Goal: Information Seeking & Learning: Learn about a topic

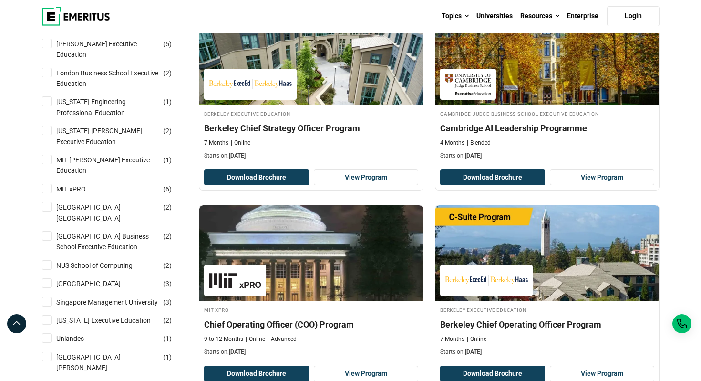
scroll to position [560, 0]
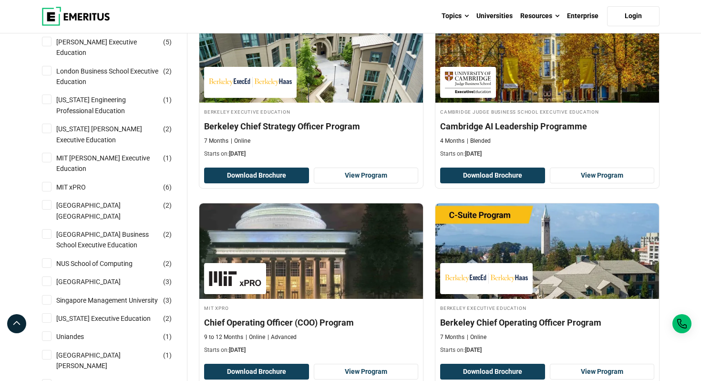
click at [45, 182] on input "MIT xPRO ( 6 )" at bounding box center [47, 187] width 10 height 10
checkbox input "true"
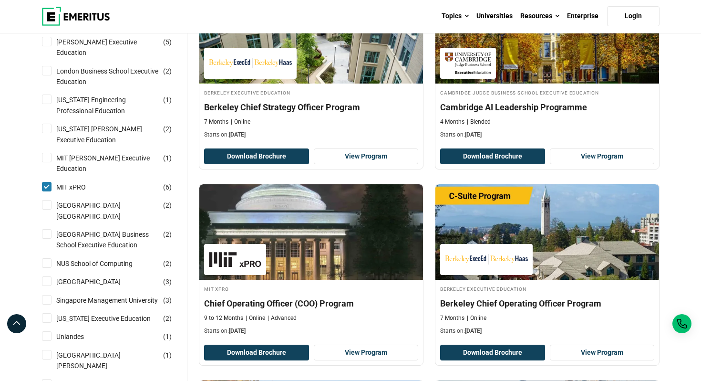
click at [47, 153] on input "MIT Sloan Executive Education ( 1 )" at bounding box center [47, 158] width 10 height 10
checkbox input "true"
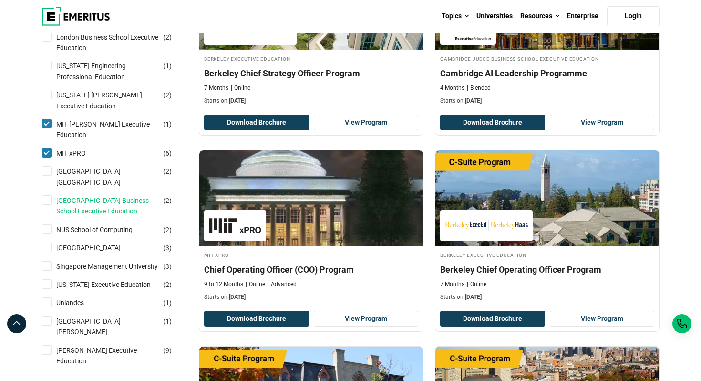
scroll to position [621, 0]
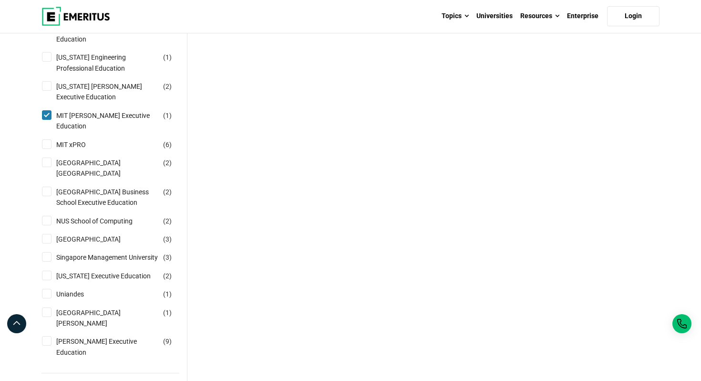
scroll to position [630, 0]
click at [47, 157] on input "Nanyang Technological University Nanyang Business School ( 2 )" at bounding box center [47, 162] width 10 height 10
checkbox input "true"
click at [44, 139] on input "MIT xPRO ( 6 )" at bounding box center [47, 144] width 10 height 10
checkbox input "true"
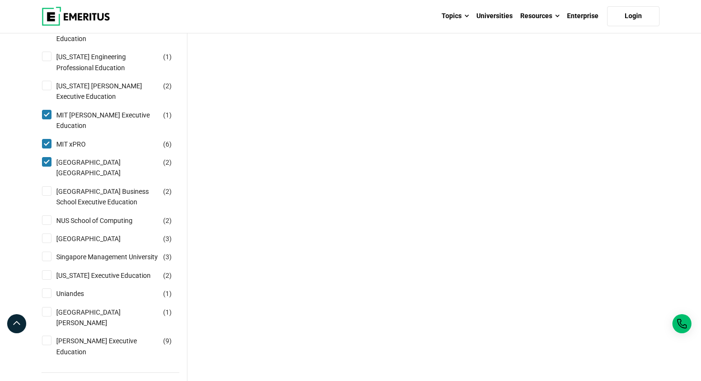
click at [47, 186] on input "National University of Singapore Business School Executive Education ( 2 )" at bounding box center [47, 191] width 10 height 10
checkbox input "true"
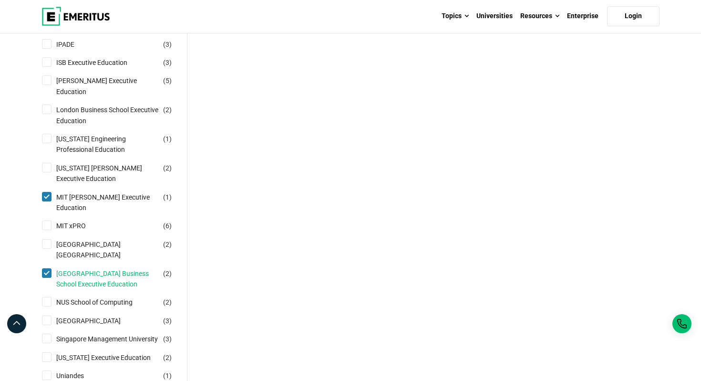
scroll to position [575, 0]
click at [47, 219] on input "MIT xPRO ( 6 )" at bounding box center [47, 224] width 10 height 10
checkbox input "true"
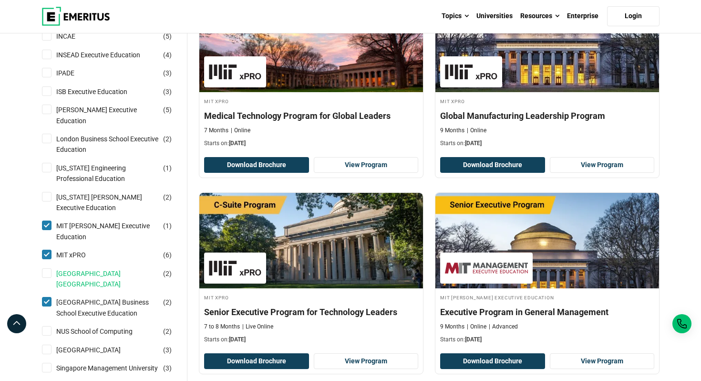
scroll to position [576, 0]
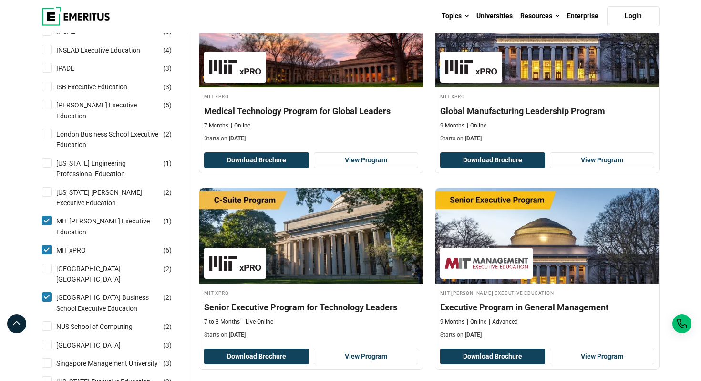
click at [47, 263] on input "[GEOGRAPHIC_DATA] ( 2 )" at bounding box center [47, 268] width 10 height 10
checkbox input "true"
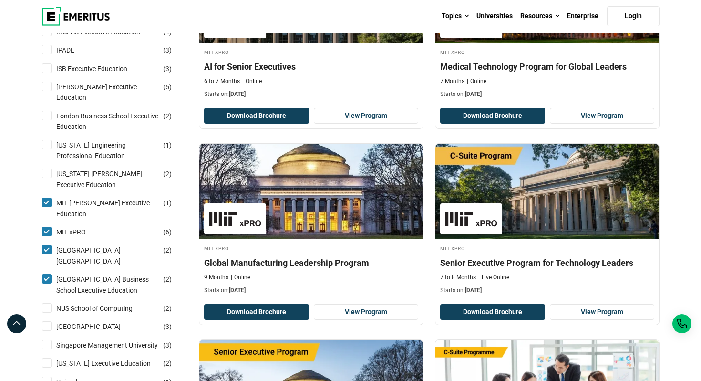
scroll to position [623, 0]
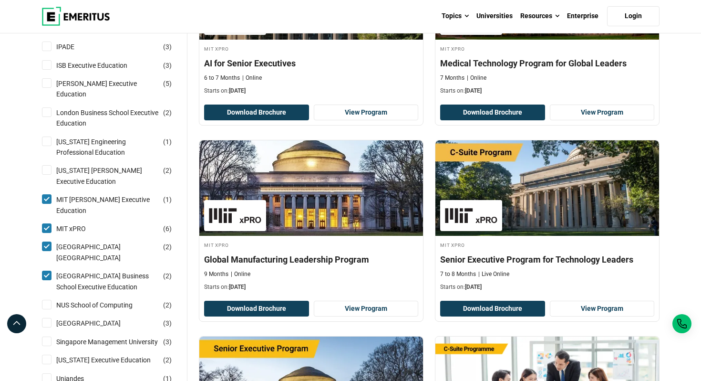
click at [47, 300] on input "NUS School of Computing ( 2 )" at bounding box center [47, 305] width 10 height 10
checkbox input "true"
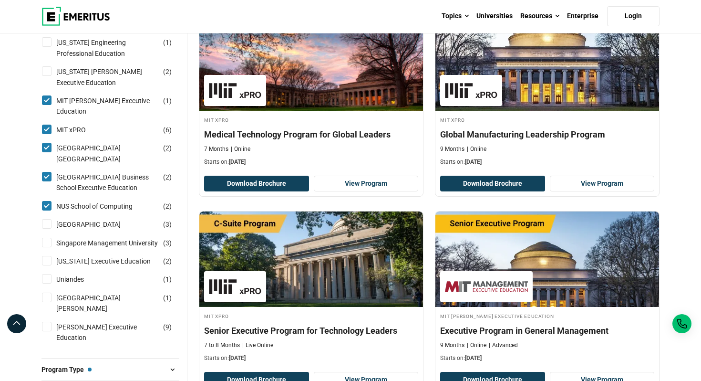
scroll to position [755, 0]
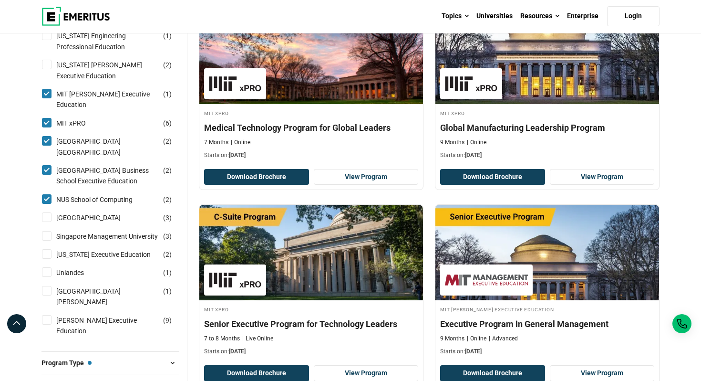
click at [46, 233] on input "Singapore Management University ( 3 )" at bounding box center [47, 236] width 10 height 10
checkbox input "true"
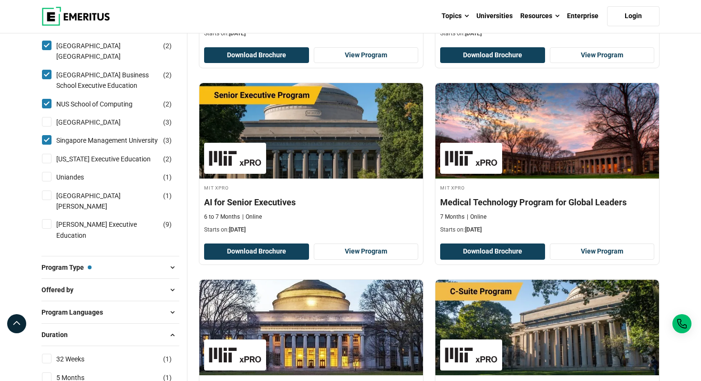
scroll to position [877, 0]
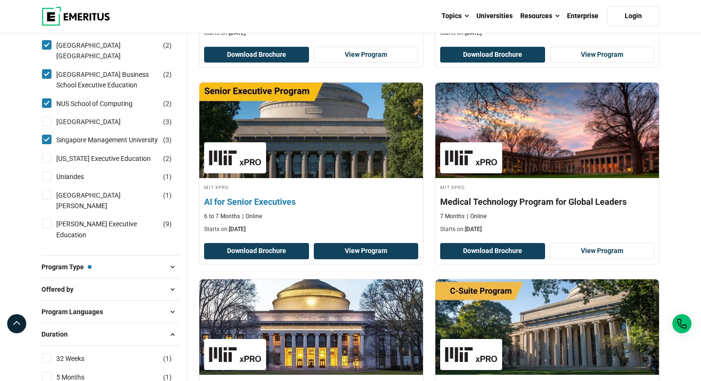
click at [364, 248] on link "View Program" at bounding box center [366, 251] width 105 height 16
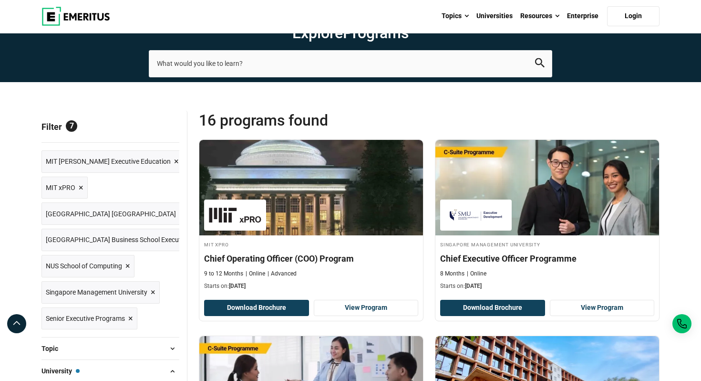
scroll to position [0, 0]
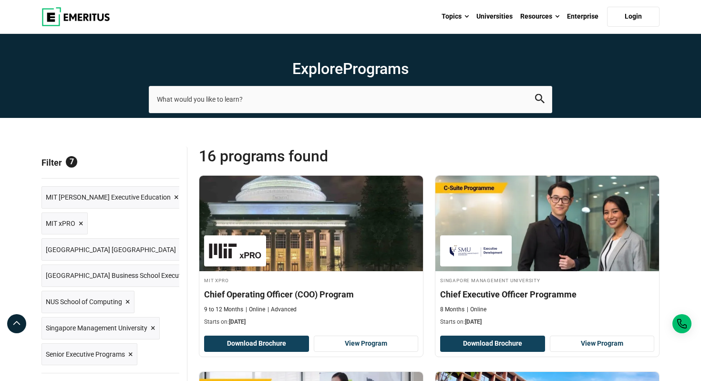
click at [168, 164] on span "Reset all" at bounding box center [165, 163] width 30 height 12
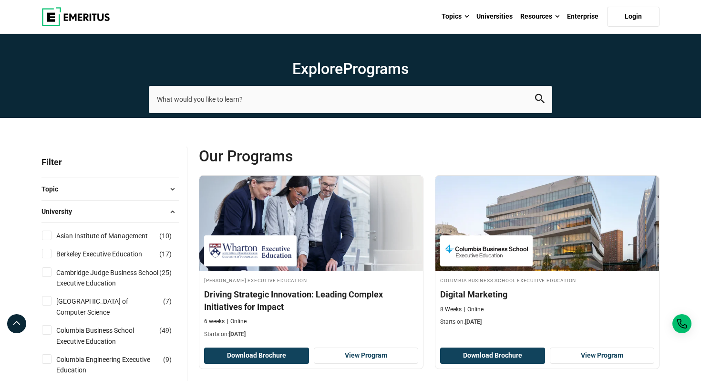
click at [172, 190] on span at bounding box center [172, 189] width 14 height 14
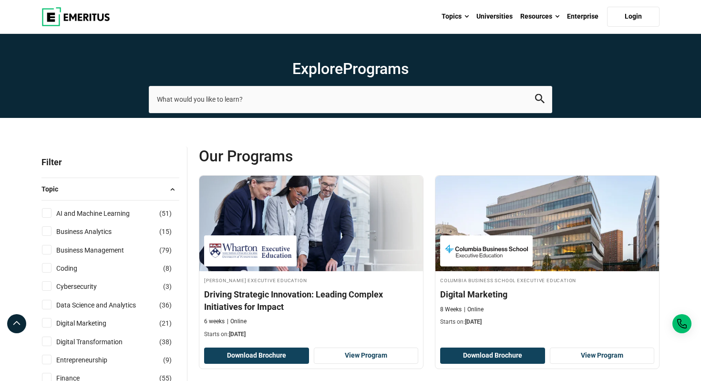
click at [48, 211] on input "AI and Machine Learning ( 51 )" at bounding box center [47, 213] width 10 height 10
checkbox input "true"
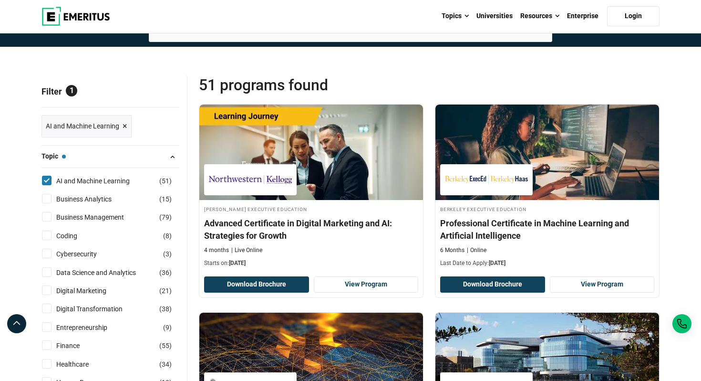
scroll to position [73, 0]
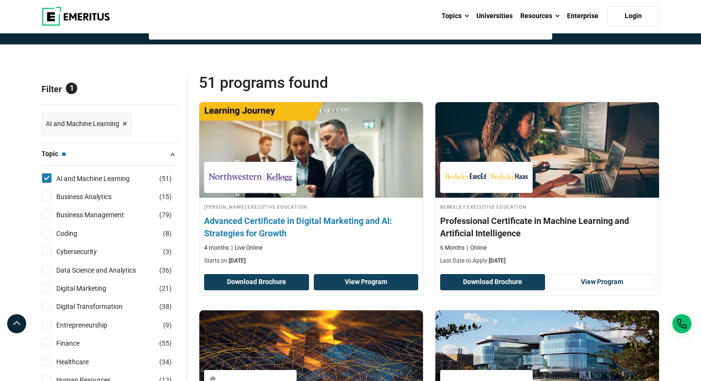
click at [367, 280] on link "View Program" at bounding box center [366, 282] width 105 height 16
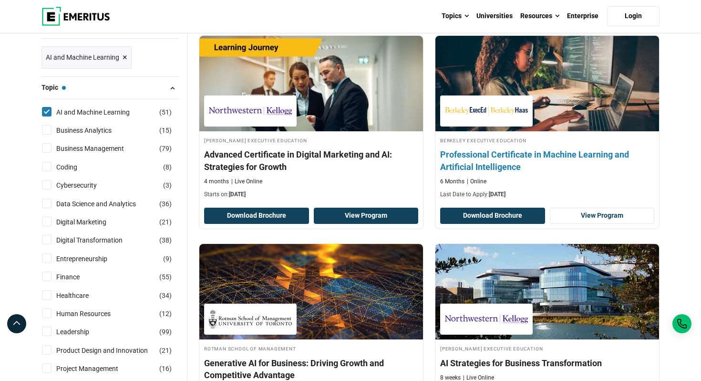
scroll to position [148, 0]
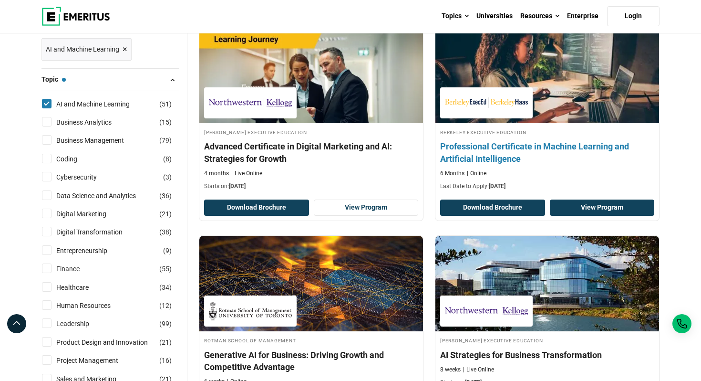
click at [613, 207] on link "View Program" at bounding box center [602, 207] width 105 height 16
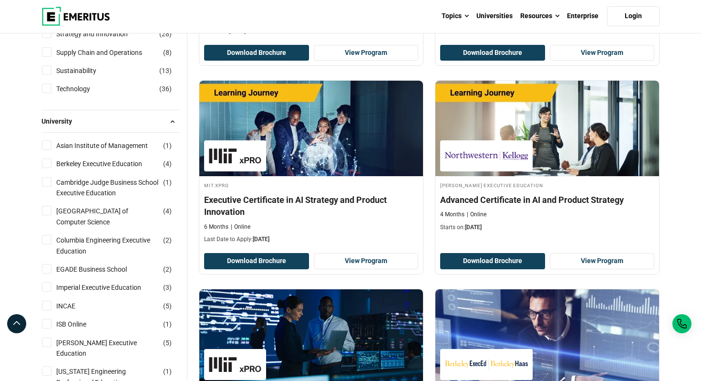
scroll to position [512, 0]
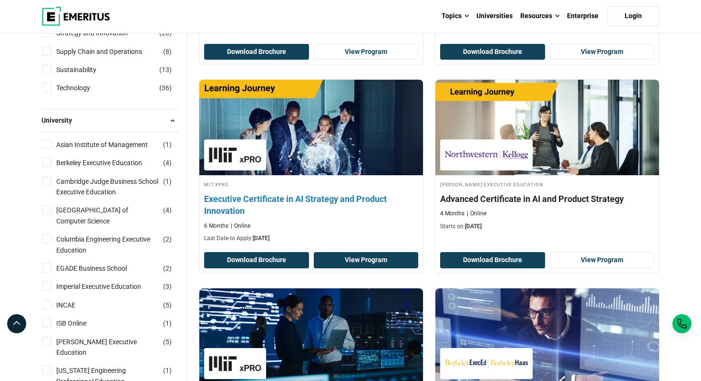
click at [375, 261] on link "View Program" at bounding box center [366, 260] width 105 height 16
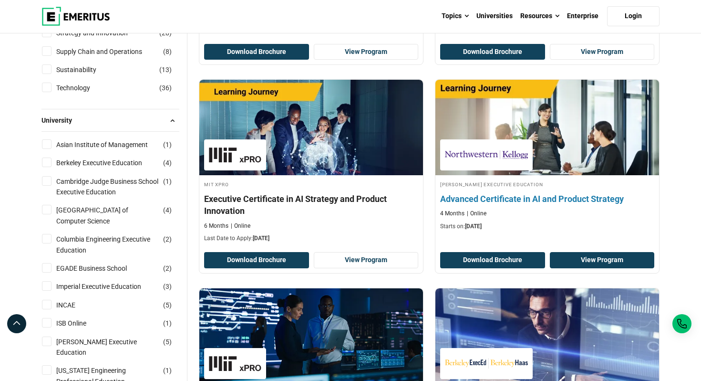
click at [608, 262] on link "View Program" at bounding box center [602, 260] width 105 height 16
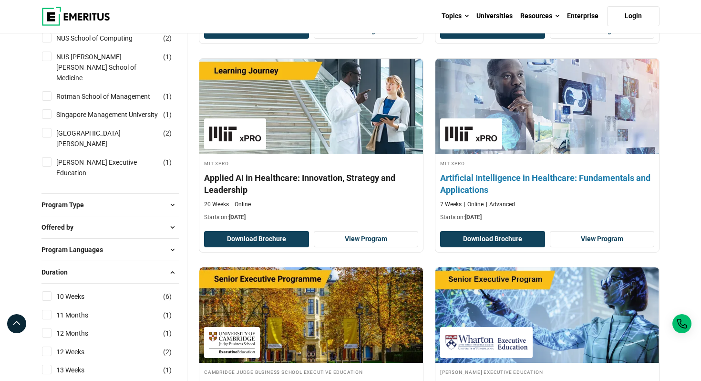
scroll to position [951, 0]
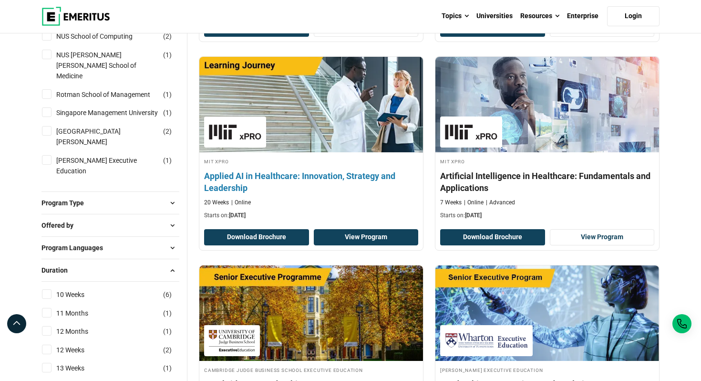
click at [371, 236] on link "View Program" at bounding box center [366, 237] width 105 height 16
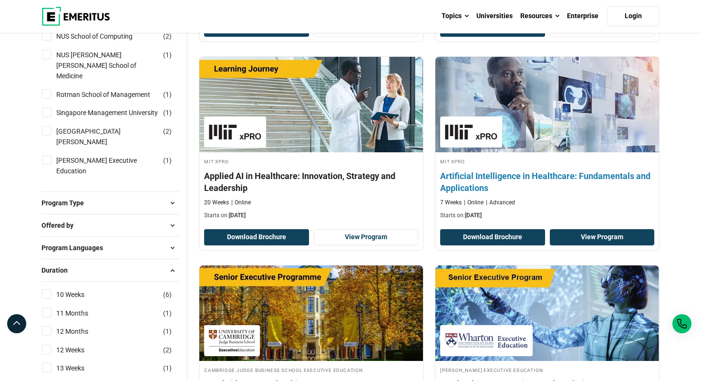
click at [596, 233] on link "View Program" at bounding box center [602, 237] width 105 height 16
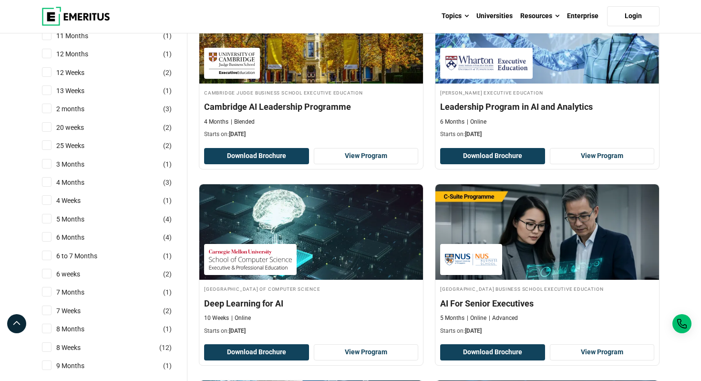
scroll to position [1229, 0]
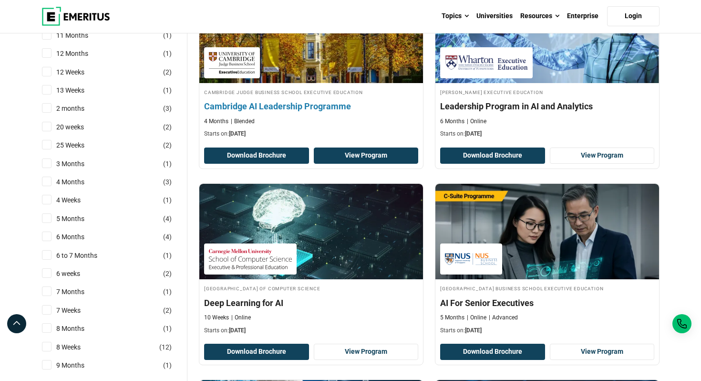
click at [367, 157] on link "View Program" at bounding box center [366, 155] width 105 height 16
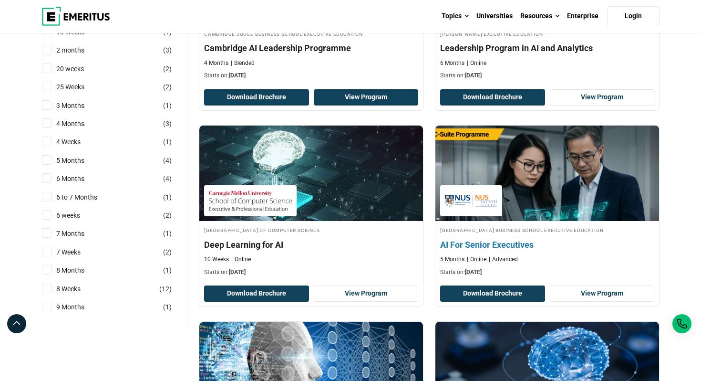
scroll to position [1286, 0]
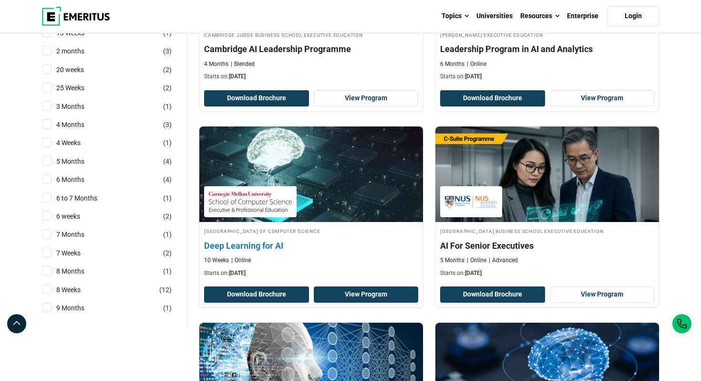
click at [365, 296] on link "View Program" at bounding box center [366, 294] width 105 height 16
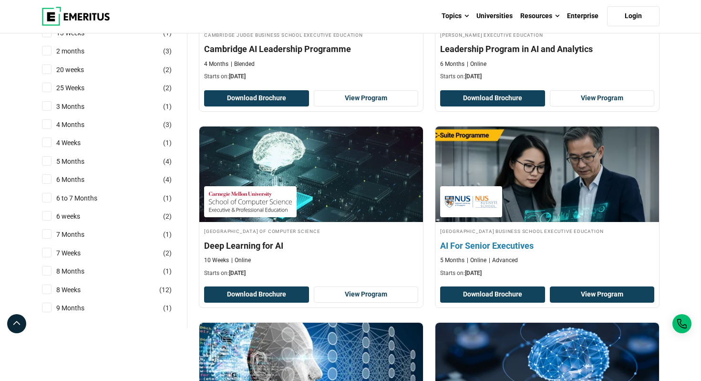
click at [587, 293] on link "View Program" at bounding box center [602, 294] width 105 height 16
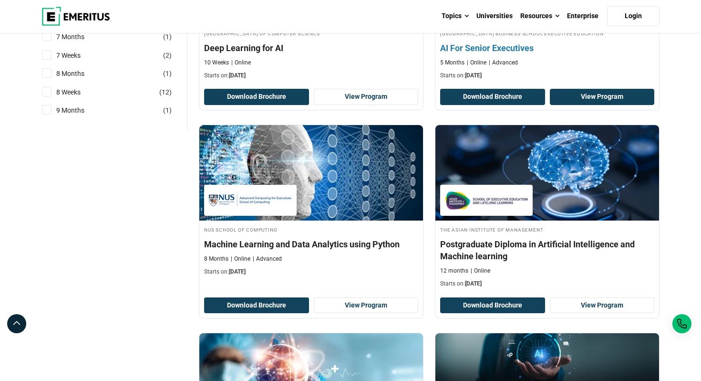
scroll to position [1484, 0]
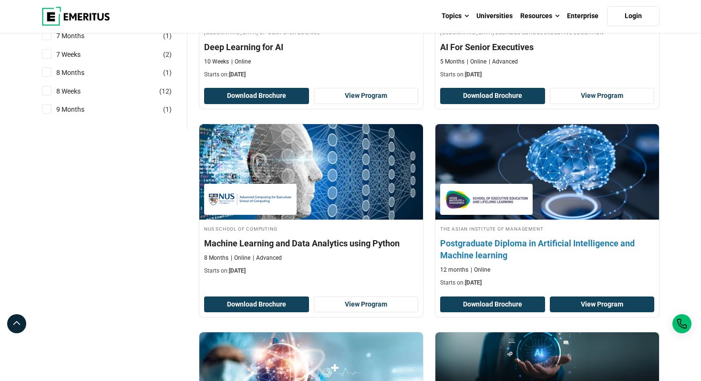
click at [589, 302] on link "View Program" at bounding box center [602, 304] width 105 height 16
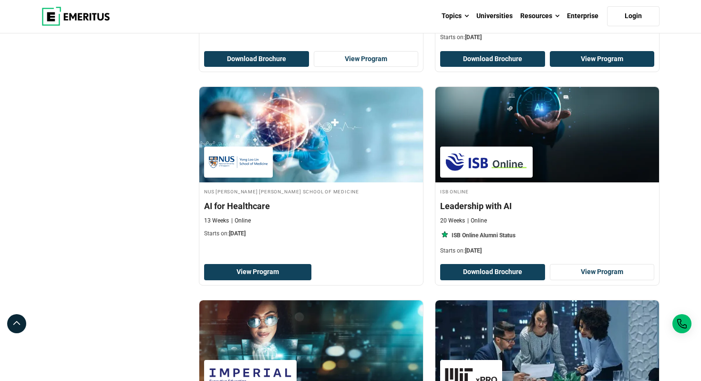
scroll to position [1730, 0]
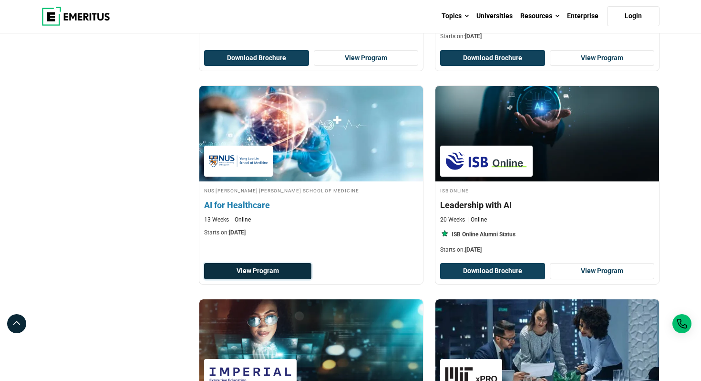
click at [283, 270] on link "View Program" at bounding box center [257, 271] width 107 height 16
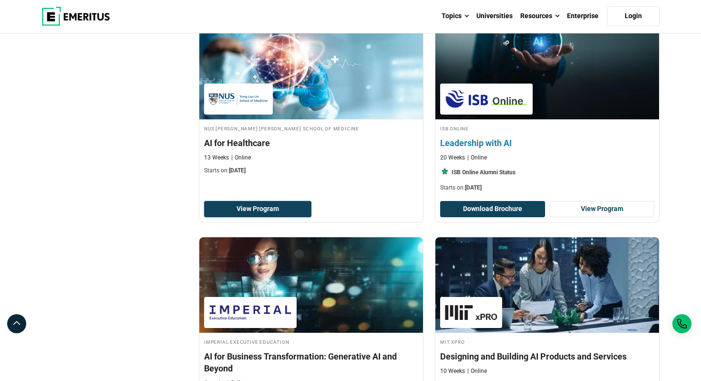
scroll to position [1794, 0]
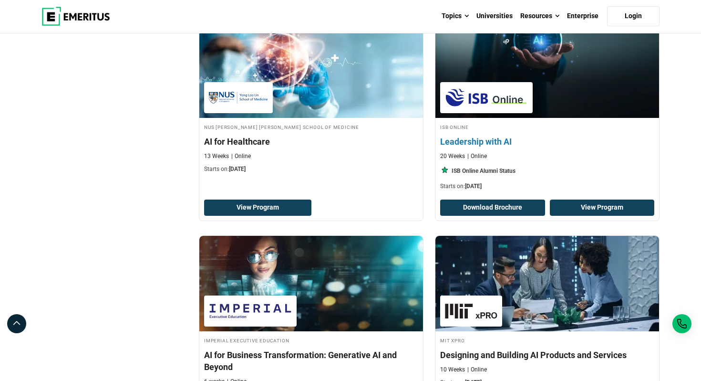
click at [596, 208] on link "View Program" at bounding box center [602, 207] width 105 height 16
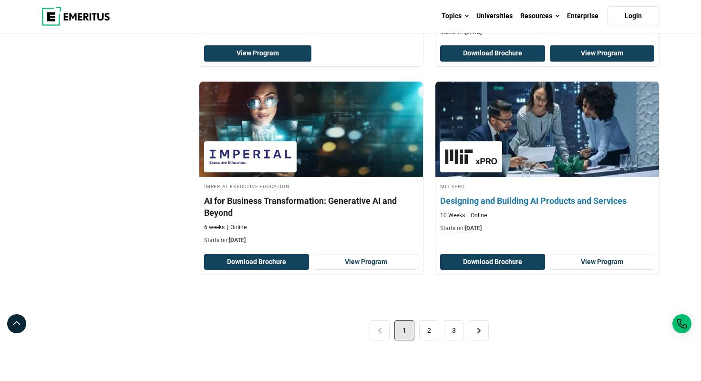
scroll to position [1949, 0]
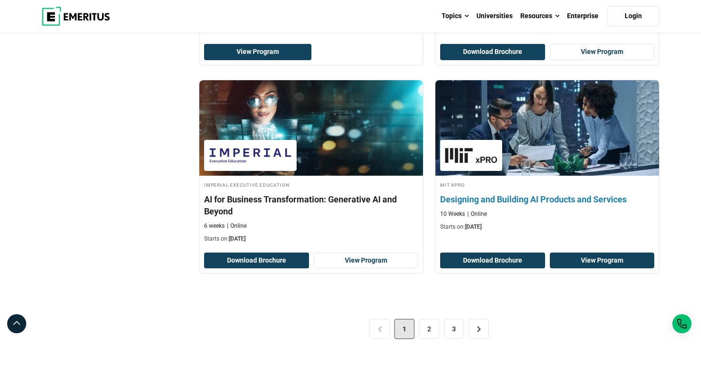
click at [599, 258] on link "View Program" at bounding box center [602, 260] width 105 height 16
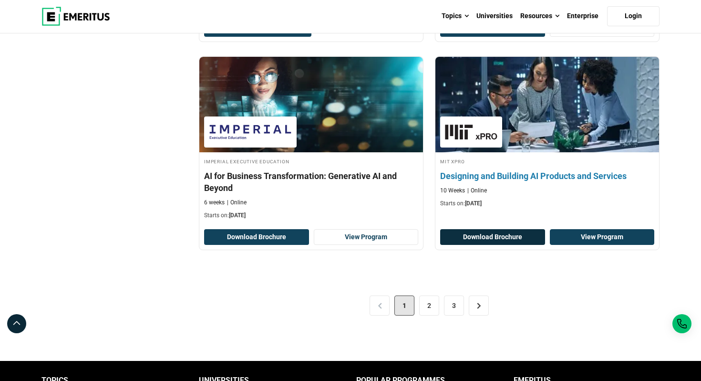
scroll to position [1974, 0]
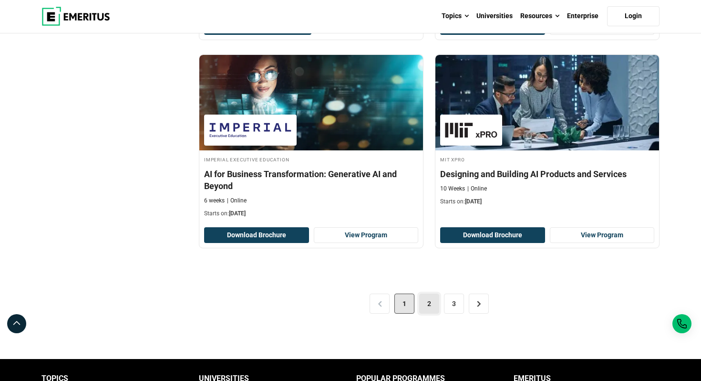
click at [429, 309] on link "2" at bounding box center [429, 303] width 20 height 20
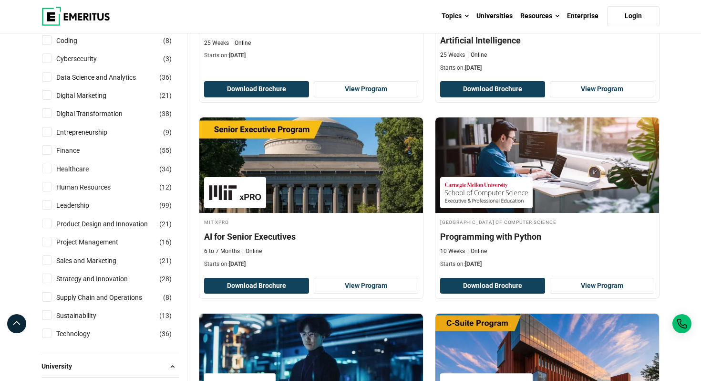
scroll to position [268, 0]
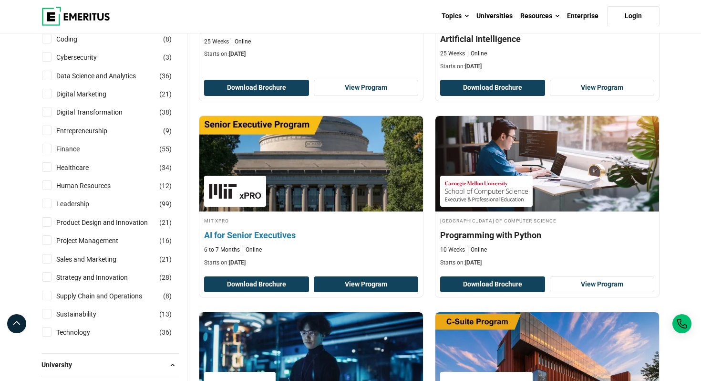
click at [373, 283] on link "View Program" at bounding box center [366, 284] width 105 height 16
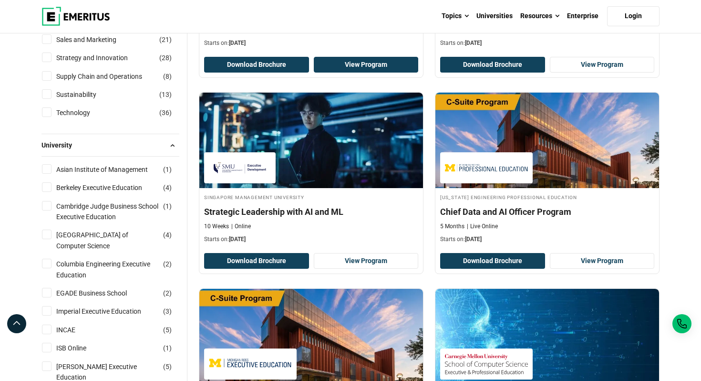
scroll to position [489, 0]
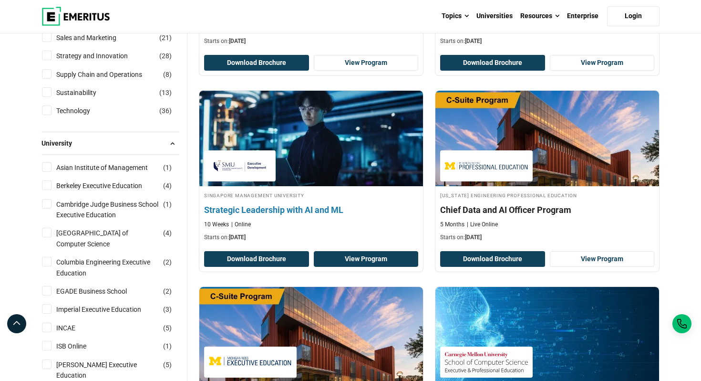
click at [369, 261] on link "View Program" at bounding box center [366, 259] width 105 height 16
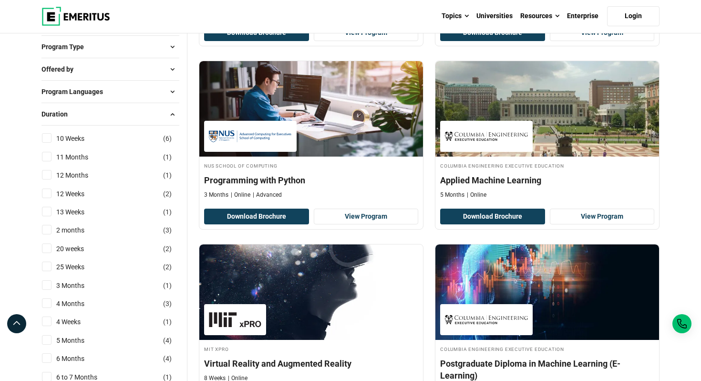
scroll to position [1107, 0]
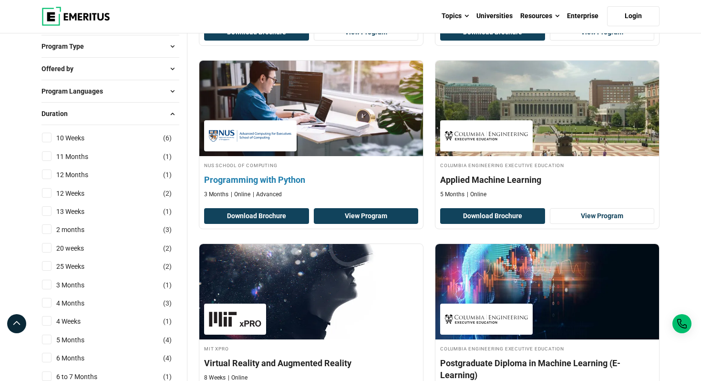
click at [380, 215] on link "View Program" at bounding box center [366, 216] width 105 height 16
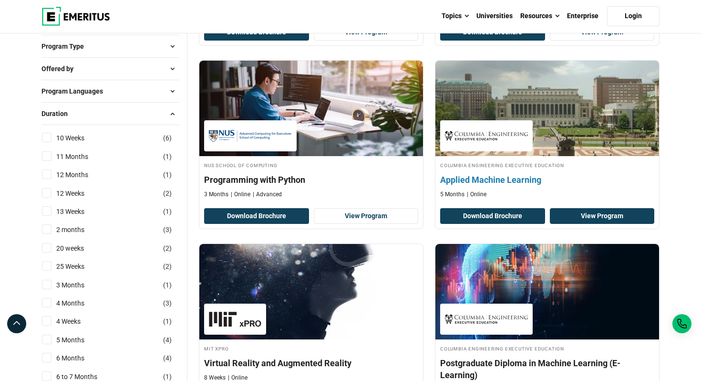
click at [591, 218] on link "View Program" at bounding box center [602, 216] width 105 height 16
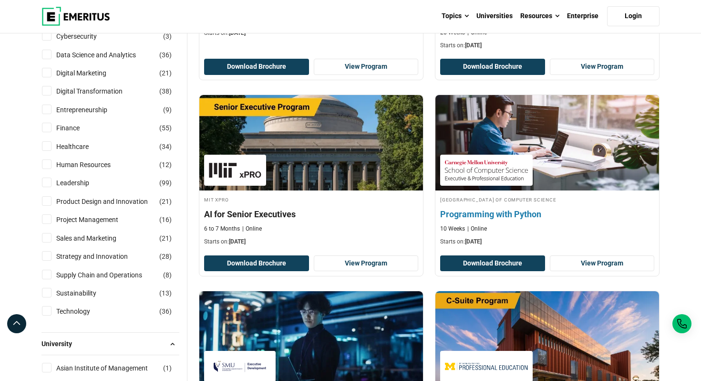
scroll to position [0, 0]
